Goal: Task Accomplishment & Management: Manage account settings

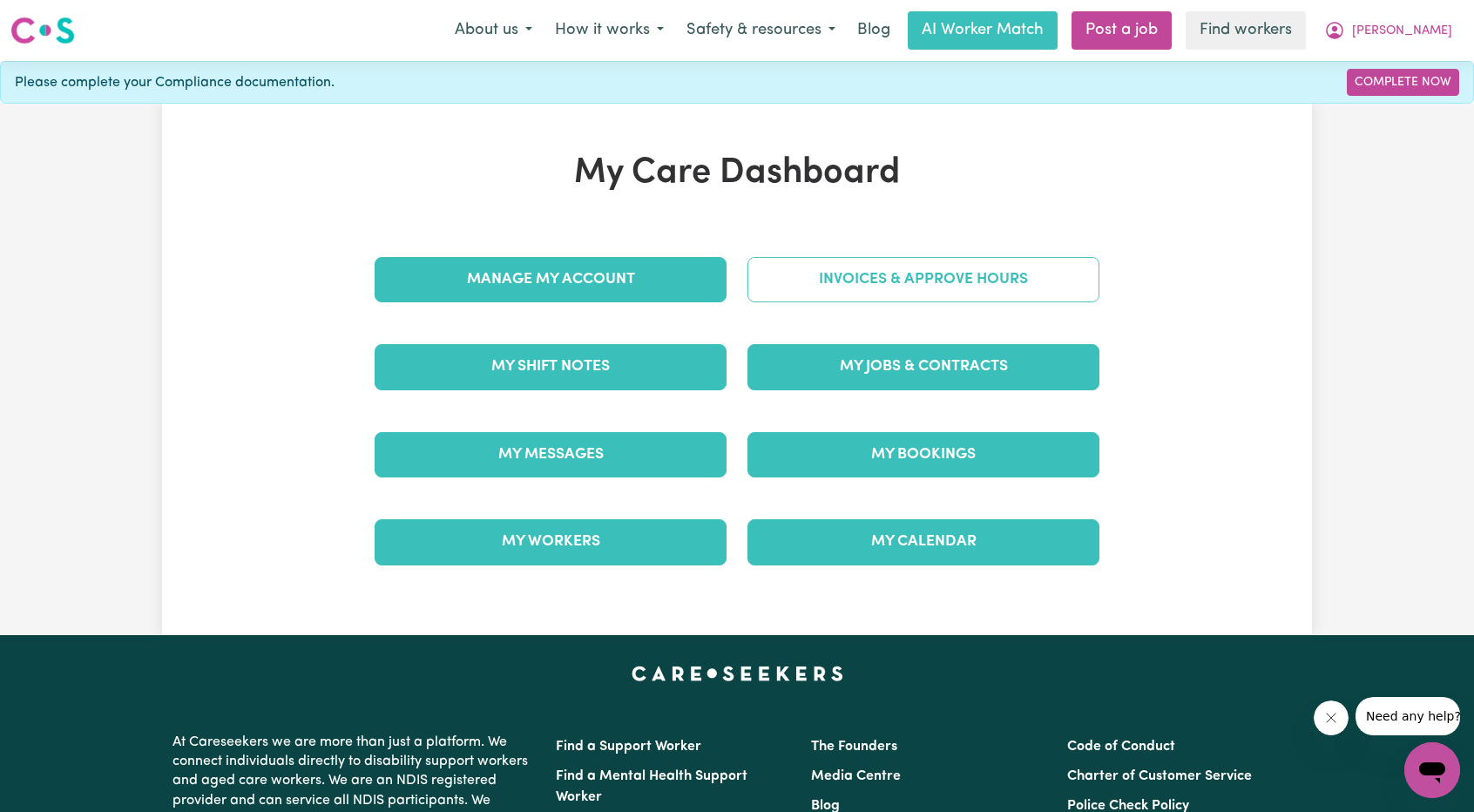
click at [882, 261] on link "Invoices & Approve Hours" at bounding box center [923, 280] width 352 height 45
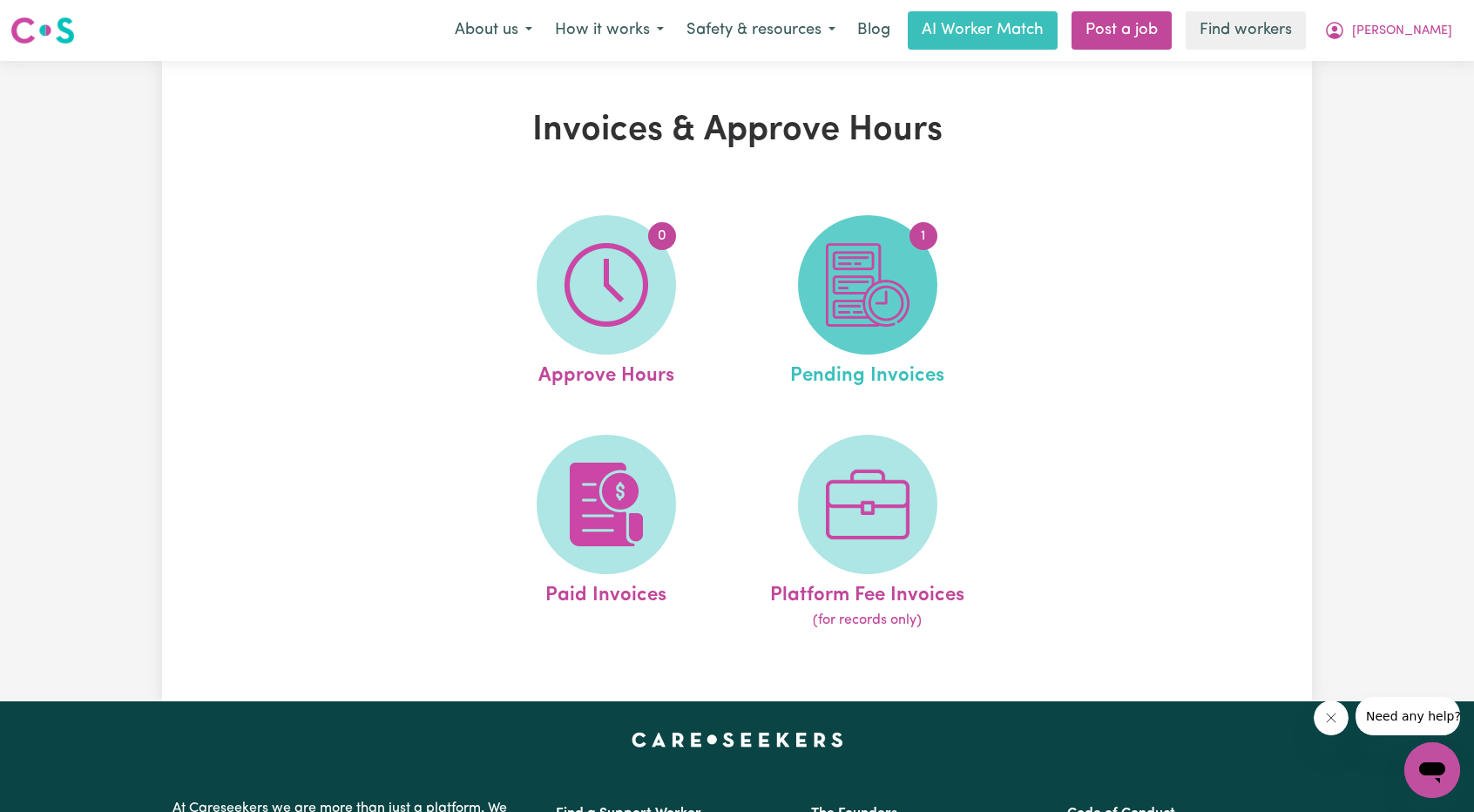
click at [916, 268] on span "1" at bounding box center [867, 285] width 140 height 140
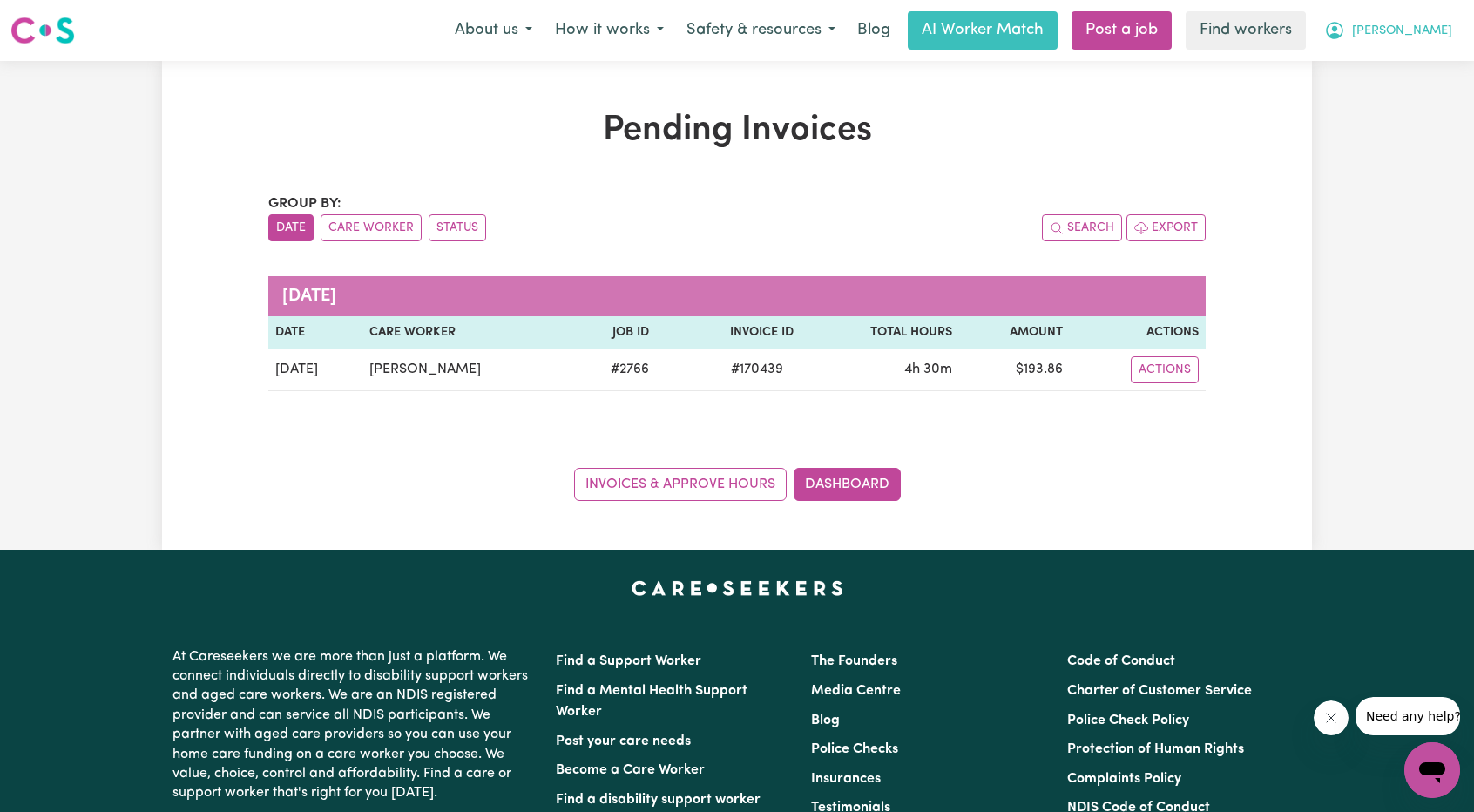
click at [1345, 28] on icon "My Account" at bounding box center [1334, 30] width 20 height 20
click at [1390, 61] on link "My Dashboard" at bounding box center [1394, 68] width 138 height 33
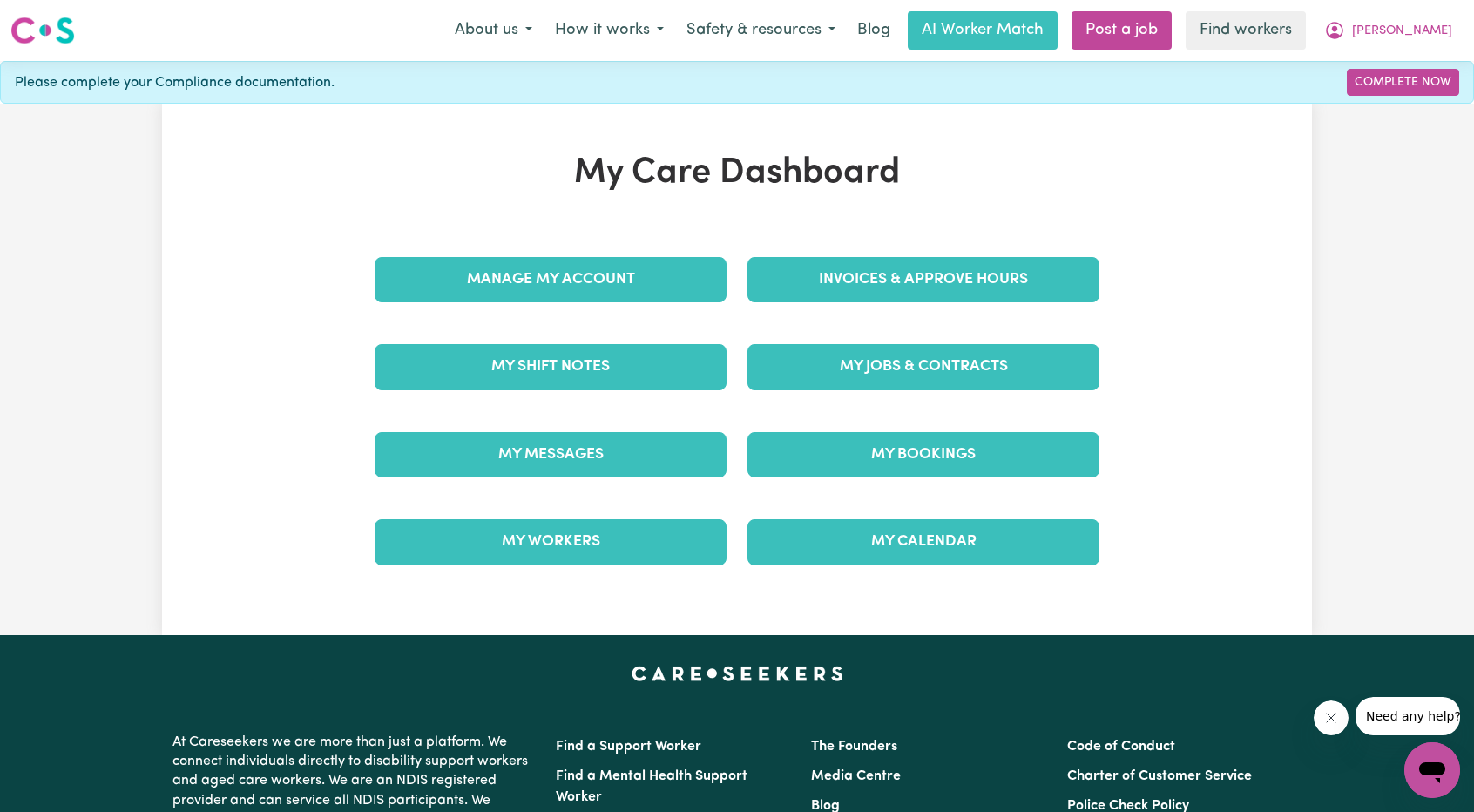
click at [942, 336] on div "My Jobs & Contracts" at bounding box center [924, 367] width 373 height 87
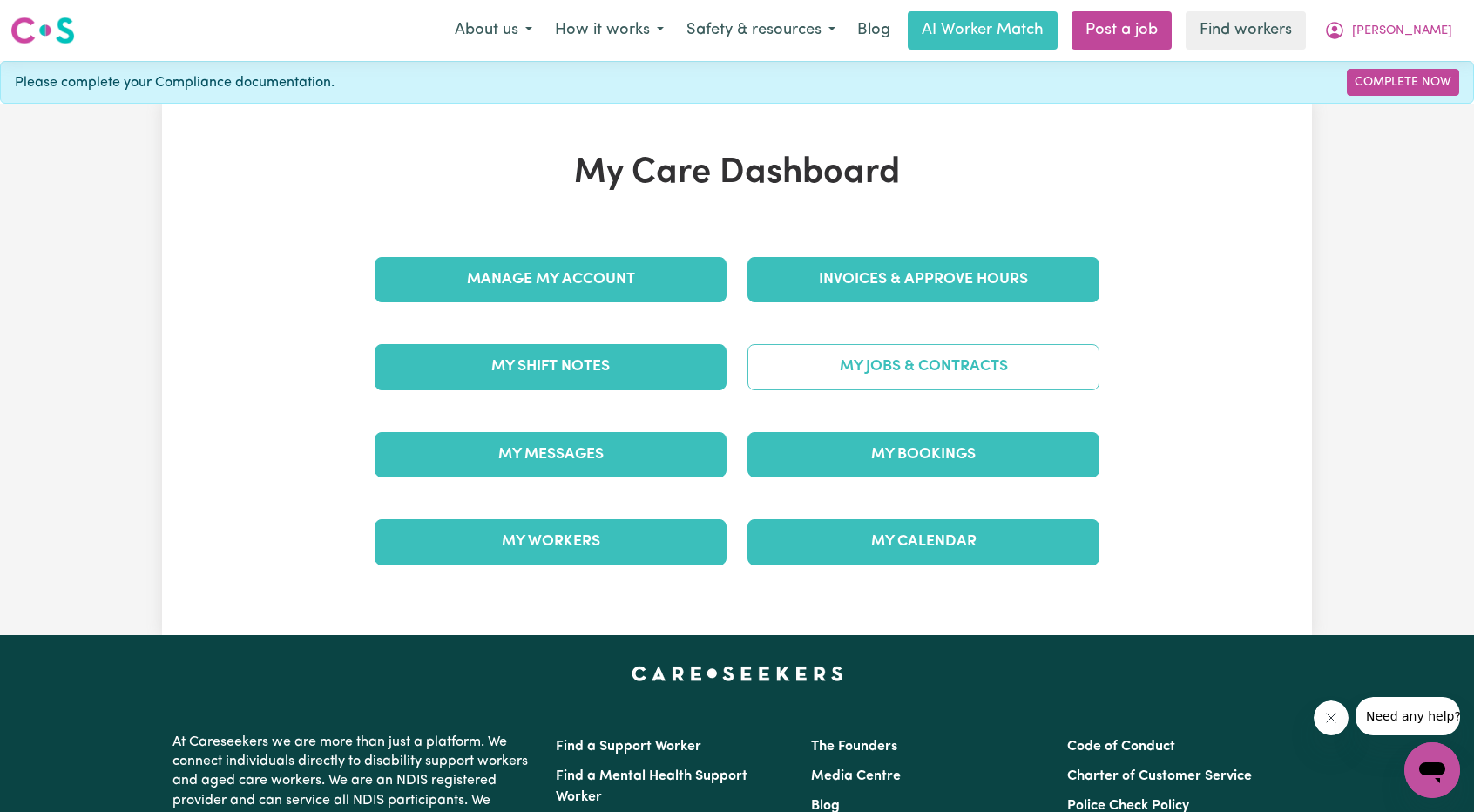
click at [934, 361] on link "My Jobs & Contracts" at bounding box center [923, 366] width 352 height 45
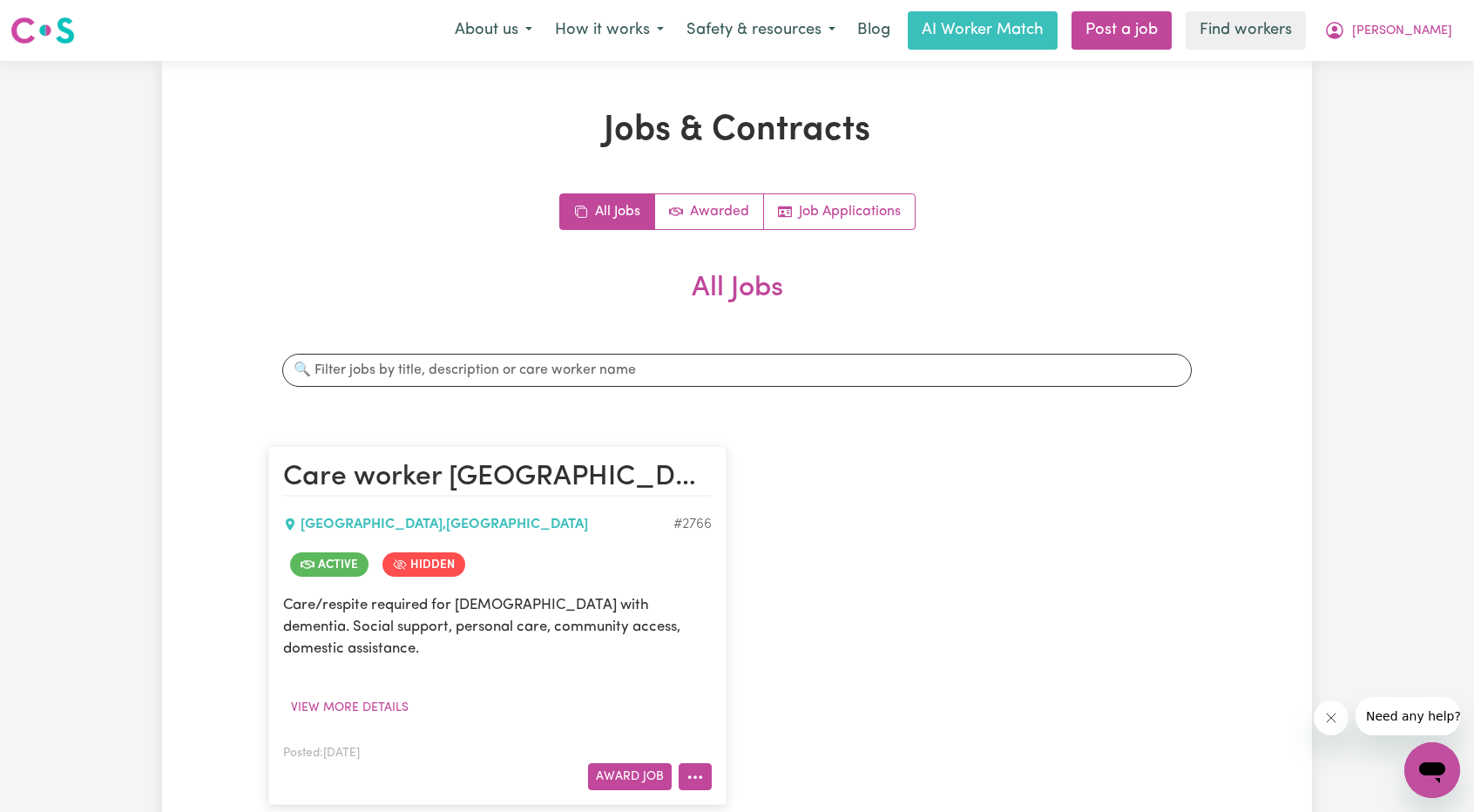
click at [692, 768] on icon "More options" at bounding box center [696, 777] width 18 height 18
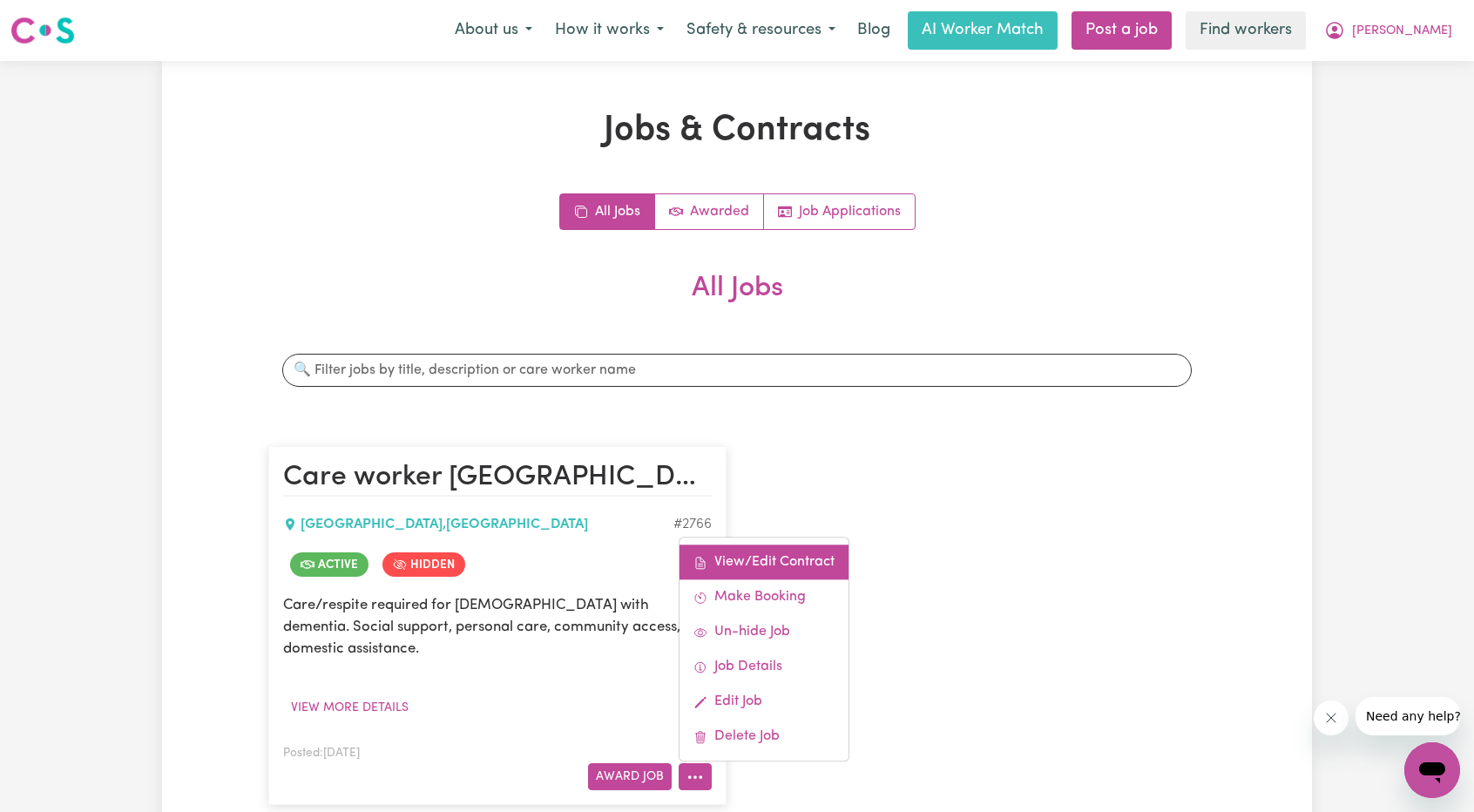
click at [781, 545] on link "View/Edit Contract" at bounding box center [764, 562] width 169 height 35
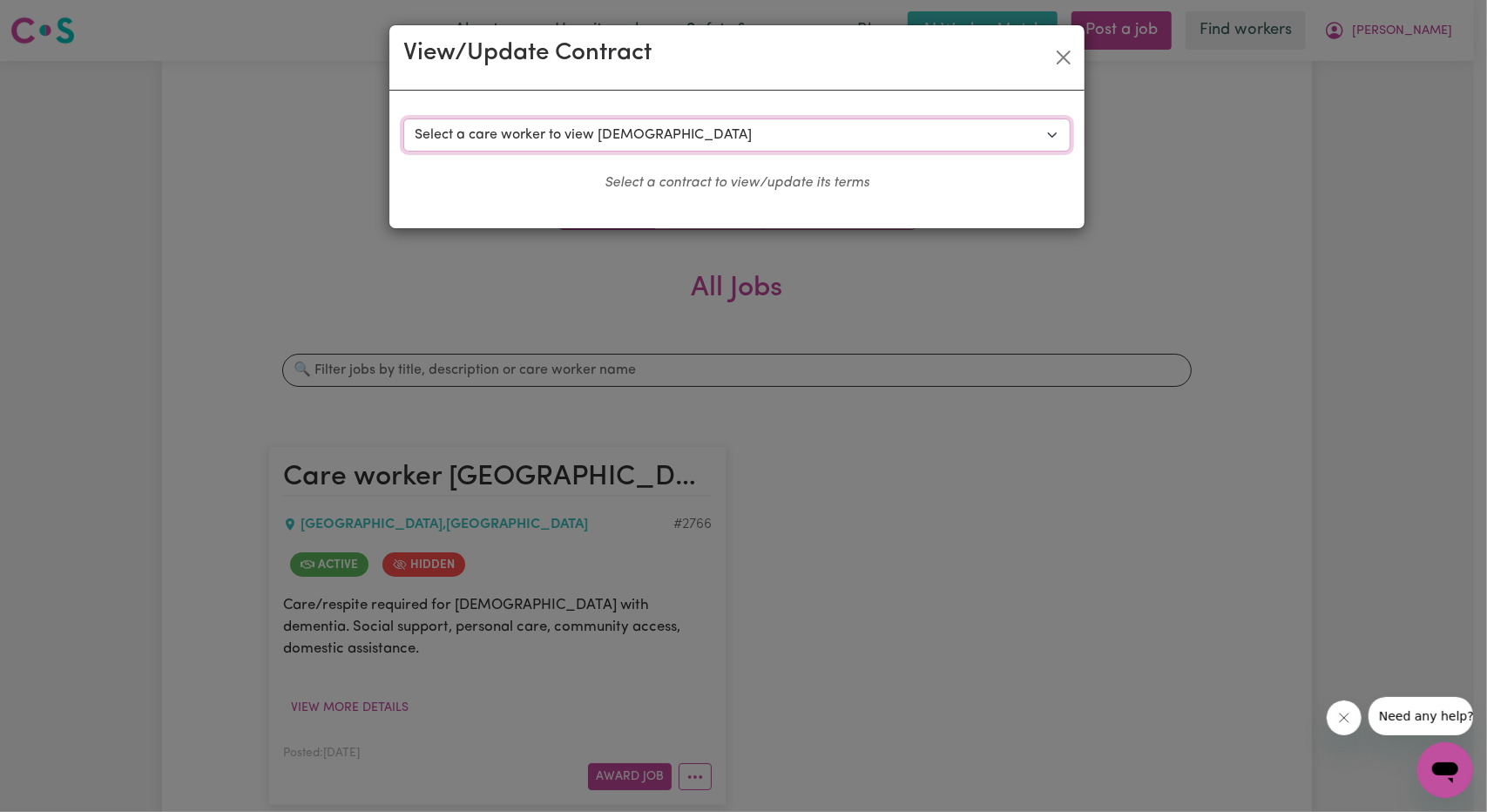
click at [697, 143] on select "Select a care worker to view [DEMOGRAPHIC_DATA] #2305 - [PERSON_NAME] (contract…" at bounding box center [736, 134] width 667 height 33
select select "9713"
click at [403, 118] on select "Select a care worker to view [DEMOGRAPHIC_DATA] #2305 - [PERSON_NAME] (contract…" at bounding box center [736, 134] width 667 height 33
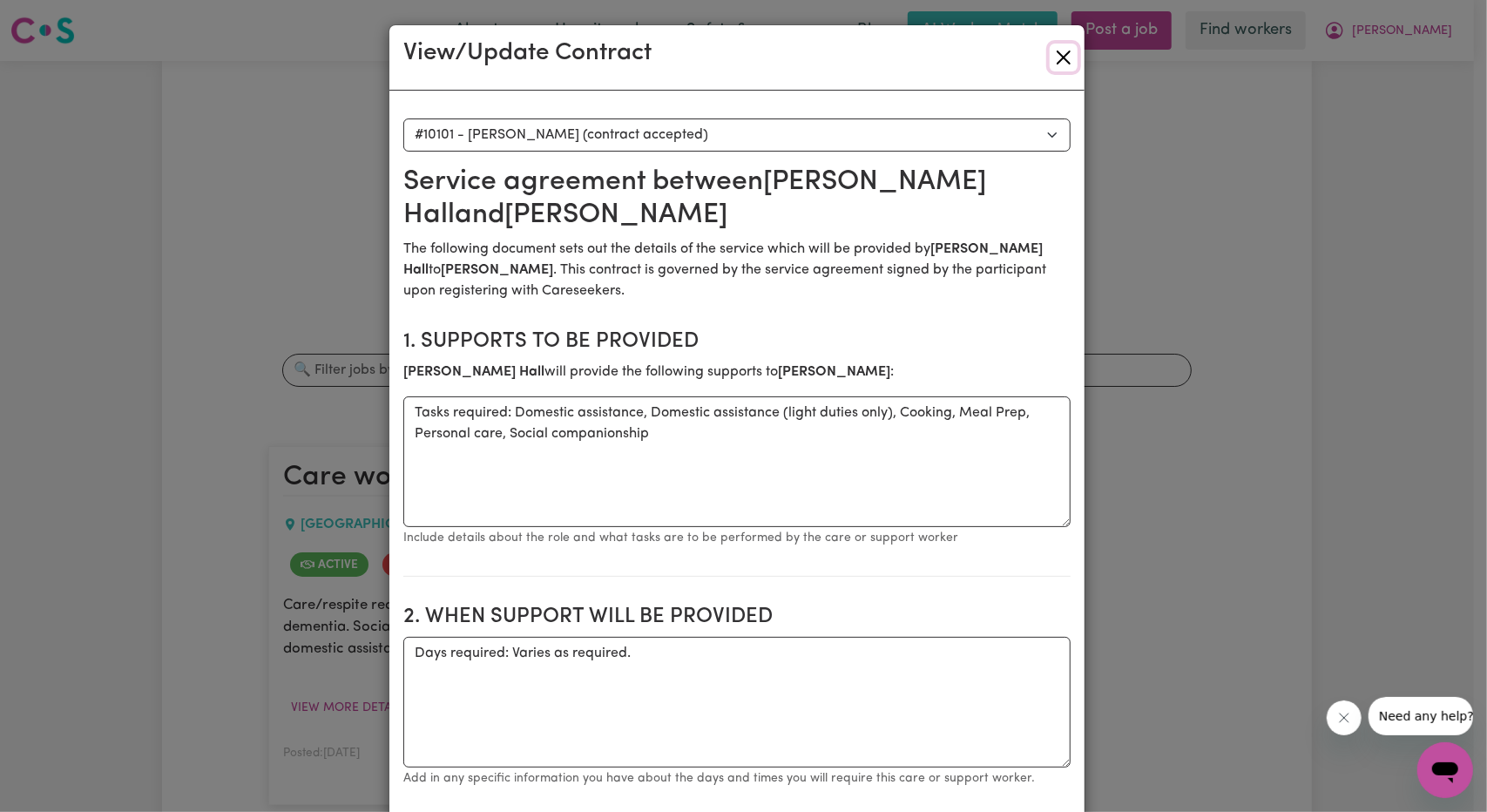
click at [1058, 65] on button "Close" at bounding box center [1063, 57] width 28 height 28
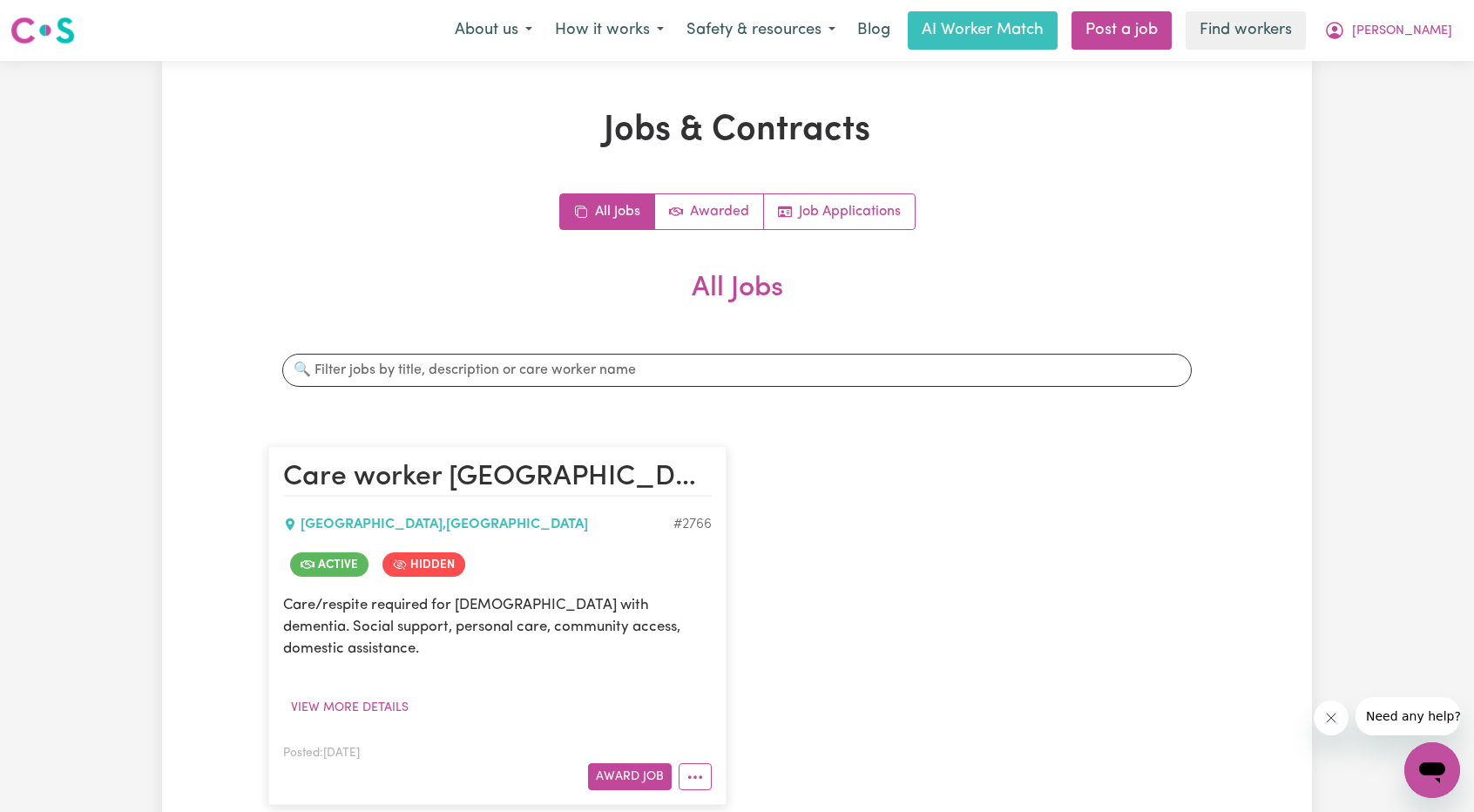
click at [1259, 102] on div "Jobs & Contracts All Jobs Awarded Job Applications All Jobs Search jobs Care wo…" at bounding box center [737, 486] width 1150 height 852
click at [1388, 44] on button "[PERSON_NAME]" at bounding box center [1388, 30] width 151 height 37
click at [1378, 74] on link "My Dashboard" at bounding box center [1394, 68] width 138 height 33
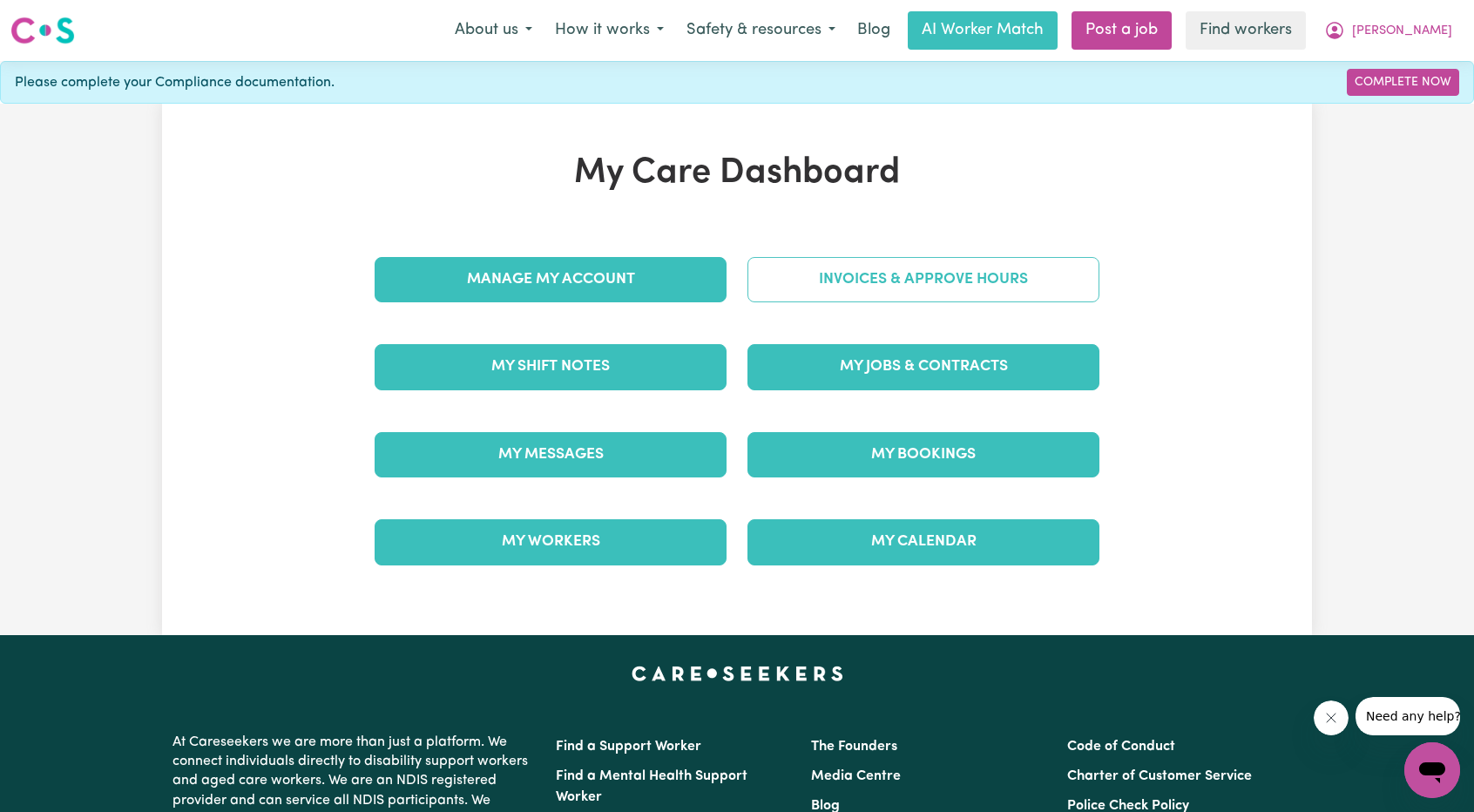
click at [923, 272] on link "Invoices & Approve Hours" at bounding box center [923, 280] width 352 height 45
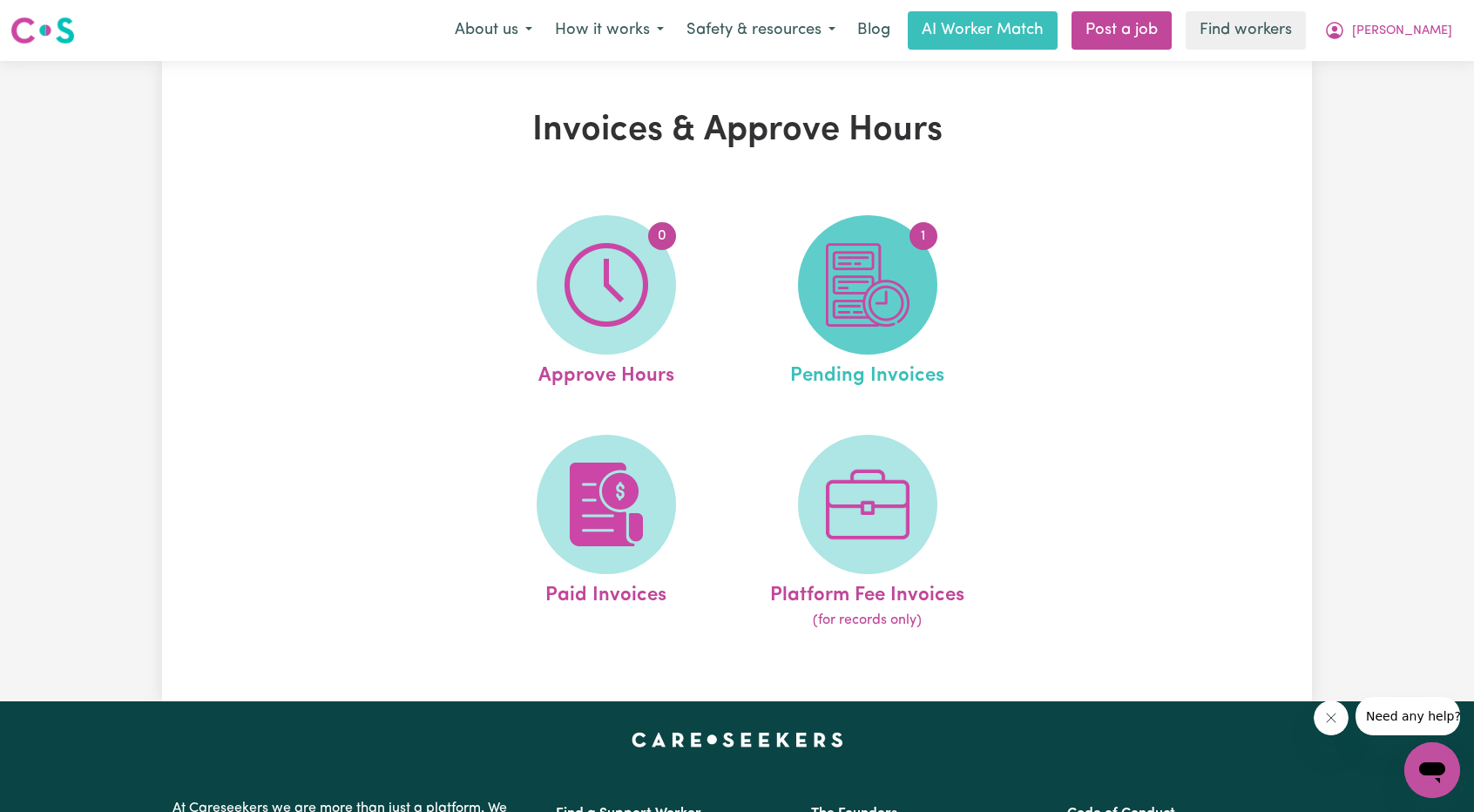
click at [886, 288] on img at bounding box center [867, 285] width 84 height 84
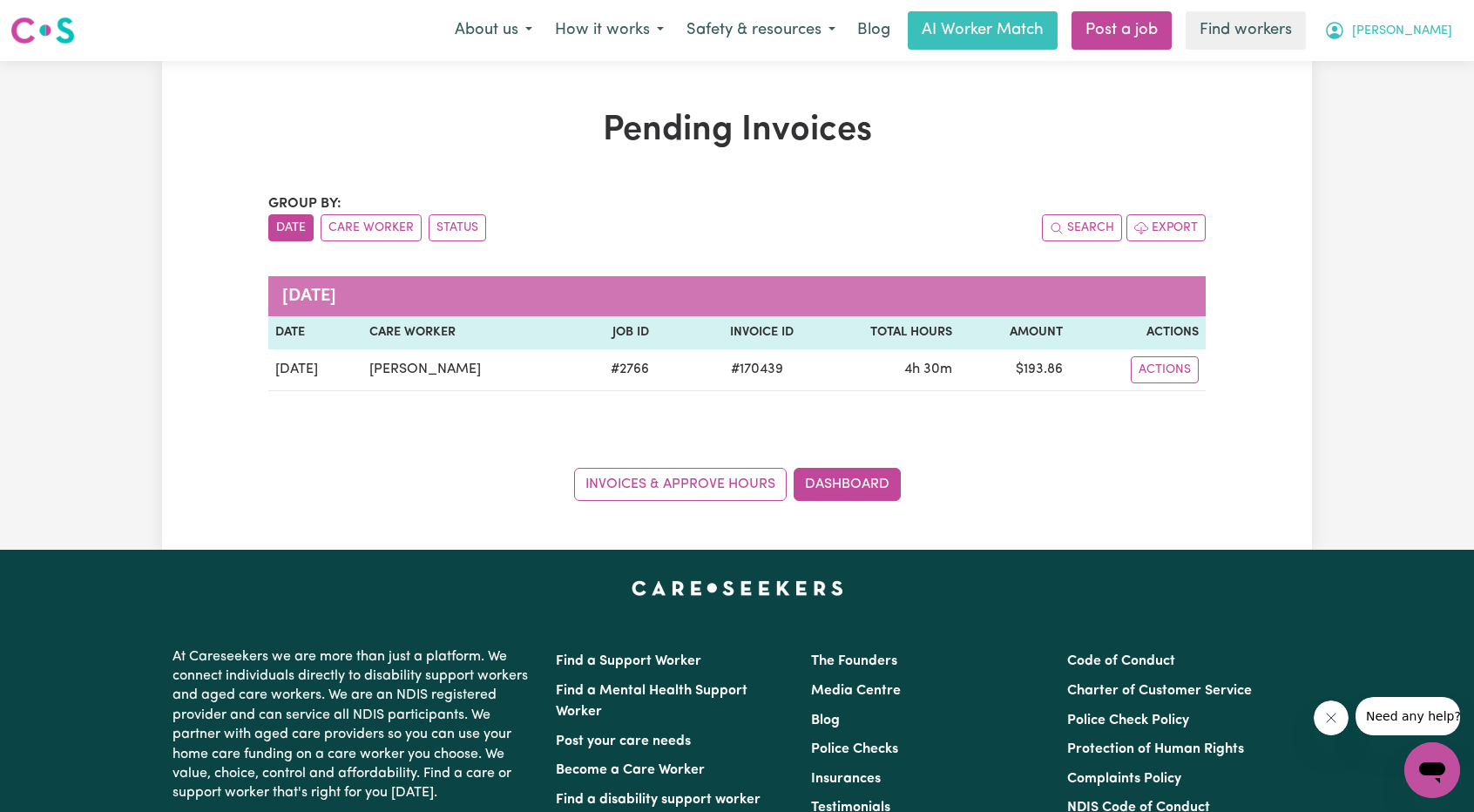
click at [1457, 45] on button "[PERSON_NAME]" at bounding box center [1388, 30] width 151 height 37
click at [1380, 105] on link "Logout" at bounding box center [1394, 100] width 138 height 33
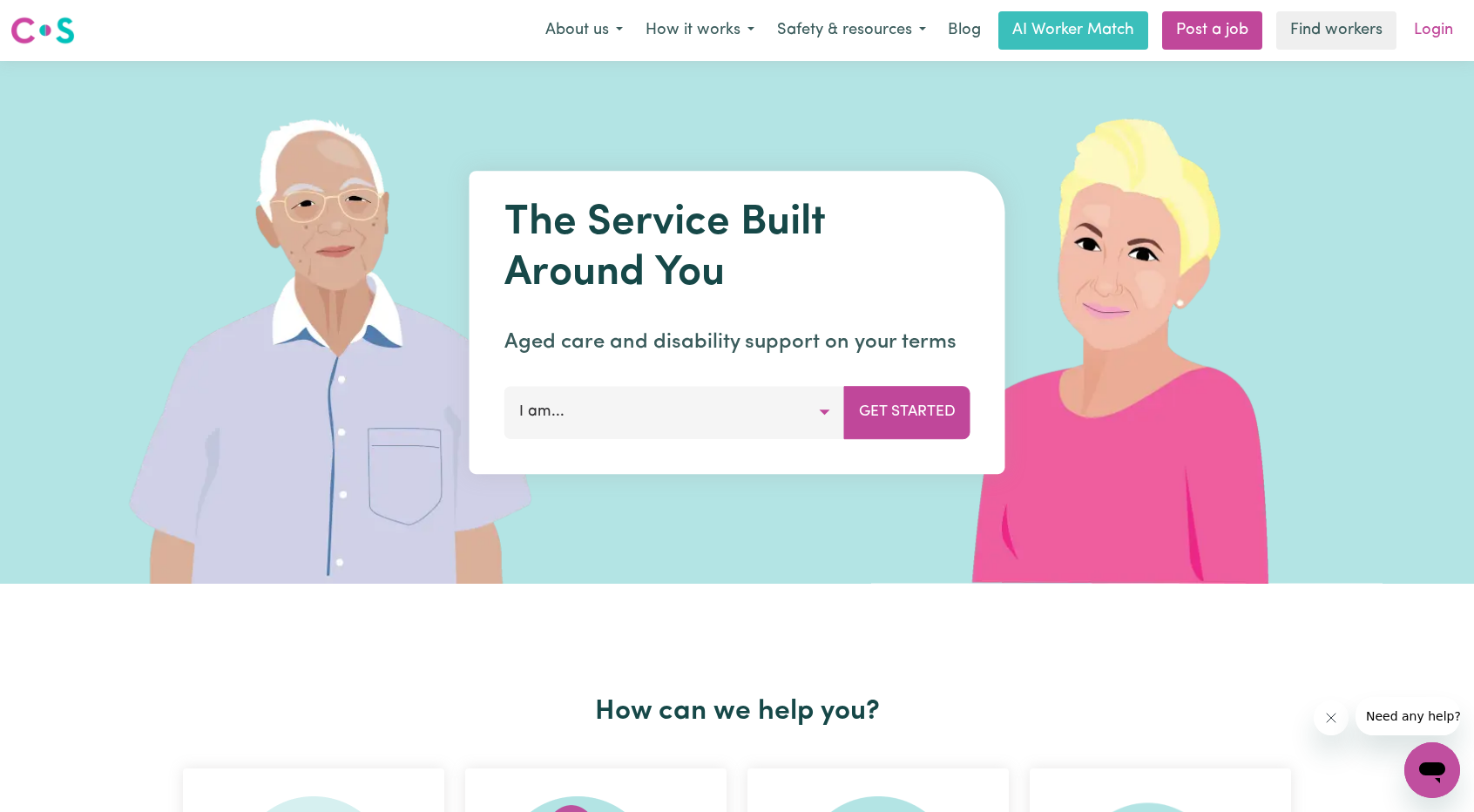
click at [1433, 22] on link "Login" at bounding box center [1434, 30] width 61 height 38
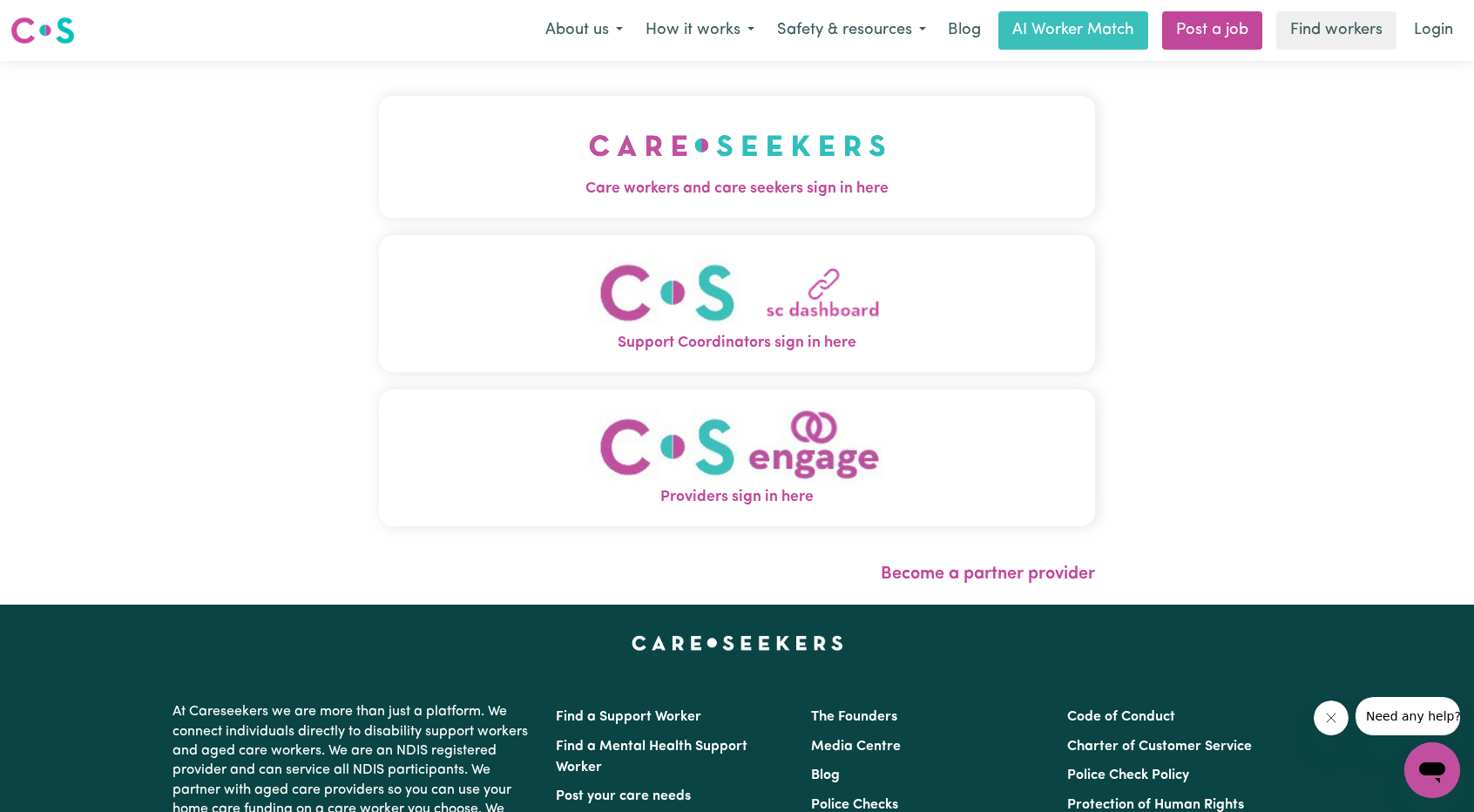
click at [742, 169] on img "Care workers and care seekers sign in here" at bounding box center [737, 145] width 297 height 64
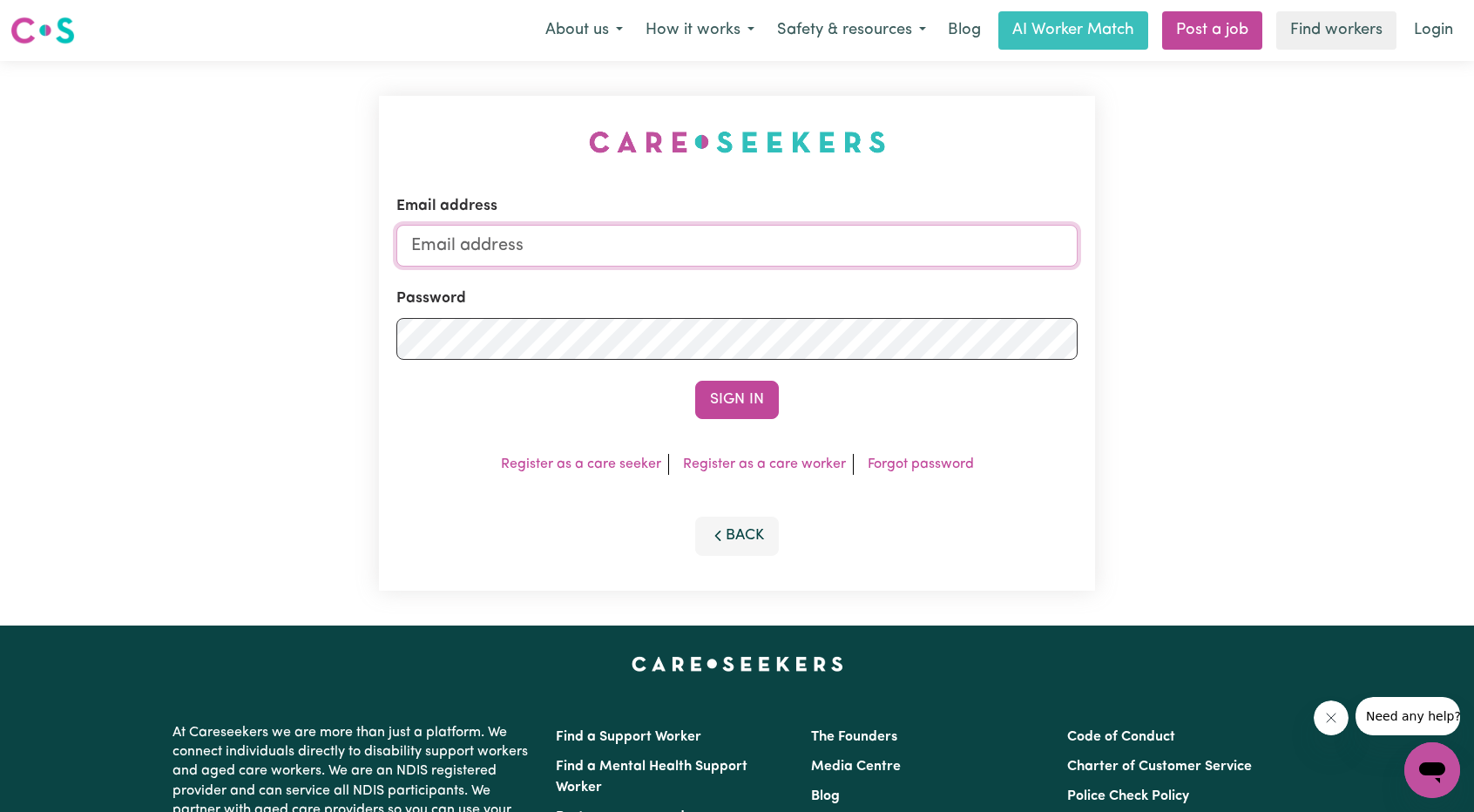
click at [794, 240] on input "Email address" at bounding box center [737, 245] width 681 height 42
drag, startPoint x: 502, startPoint y: 245, endPoint x: 911, endPoint y: 265, distance: 409.5
click at [881, 263] on input "[EMAIL_ADDRESS][PERSON_NAME][DOMAIN_NAME]" at bounding box center [737, 245] width 681 height 42
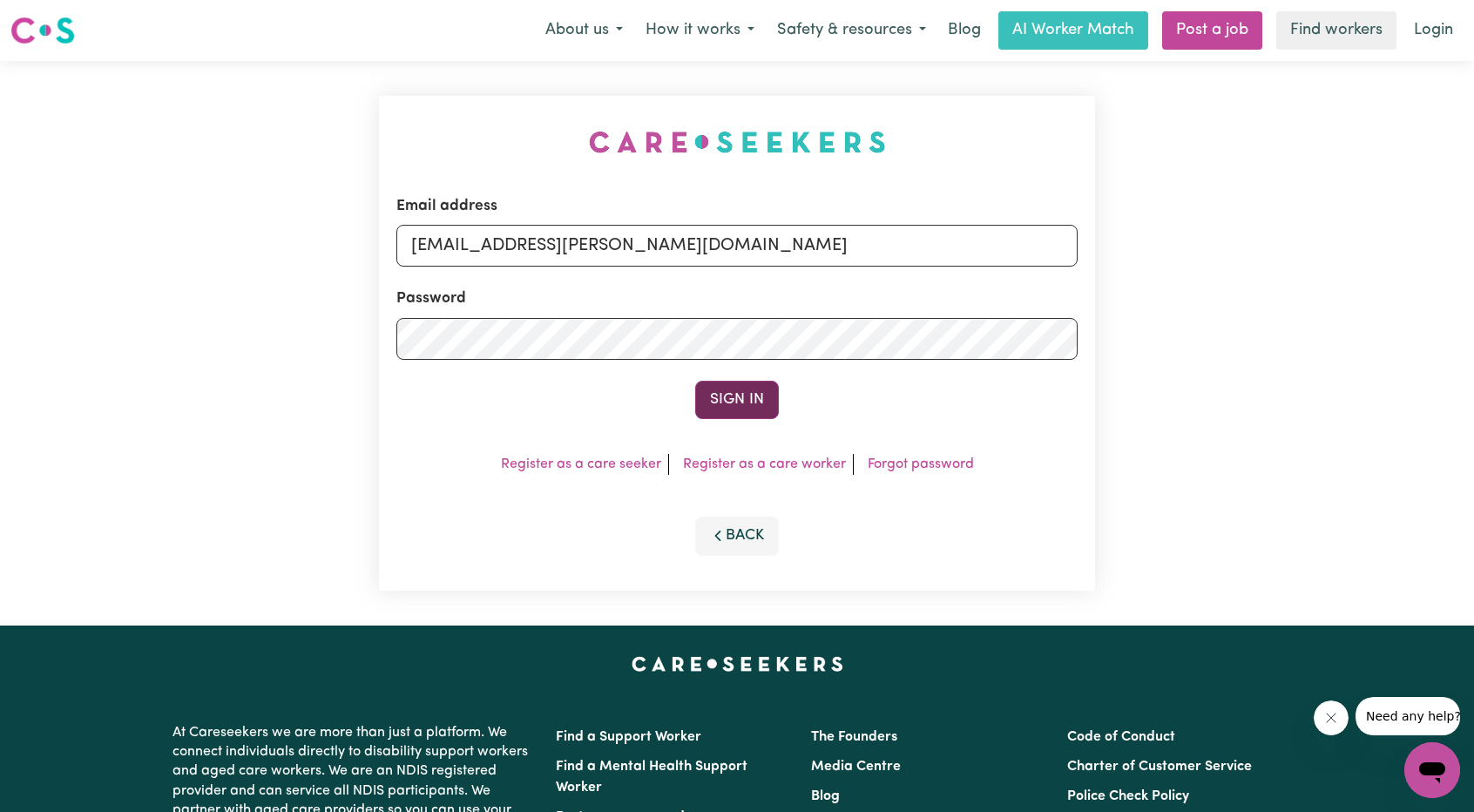
type input "[EMAIL_ADDRESS][PERSON_NAME][DOMAIN_NAME]"
click at [760, 401] on button "Sign In" at bounding box center [737, 400] width 84 height 38
